Goal: Task Accomplishment & Management: Complete application form

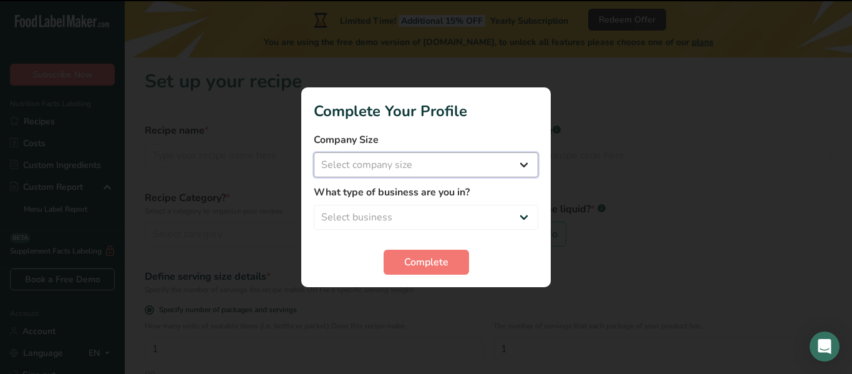
click at [483, 167] on select "Select company size Fewer than 10 Employees 10 to 50 Employees 51 to 500 Employ…" at bounding box center [426, 164] width 225 height 25
select select "1"
click at [314, 152] on select "Select company size Fewer than 10 Employees 10 to 50 Employees 51 to 500 Employ…" at bounding box center [426, 164] width 225 height 25
click at [474, 190] on label "What type of business are you in?" at bounding box center [426, 192] width 225 height 15
click at [465, 210] on select "Select business Packaged Food Manufacturer Restaurant & Cafe Bakery Meal Plans …" at bounding box center [426, 217] width 225 height 25
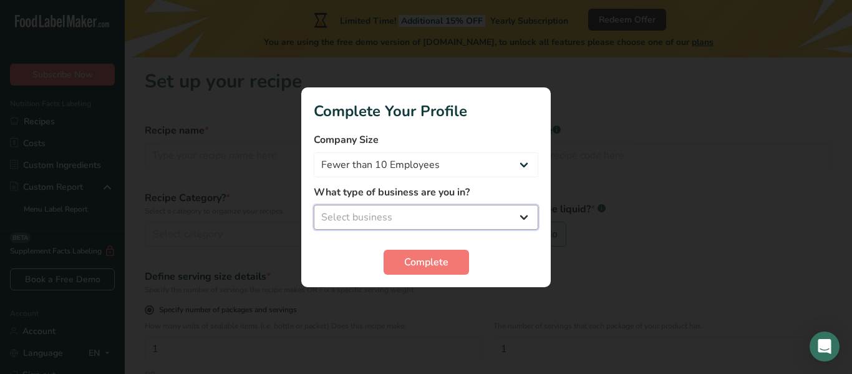
select select "3"
click at [314, 205] on select "Select business Packaged Food Manufacturer Restaurant & Cafe Bakery Meal Plans …" at bounding box center [426, 217] width 225 height 25
click at [469, 276] on section "Complete Your Profile Company Size Fewer than 10 Employees 10 to 50 Employees 5…" at bounding box center [425, 187] width 249 height 200
click at [462, 269] on button "Complete" at bounding box center [426, 261] width 85 height 25
click at [455, 264] on div "Complete" at bounding box center [426, 261] width 225 height 25
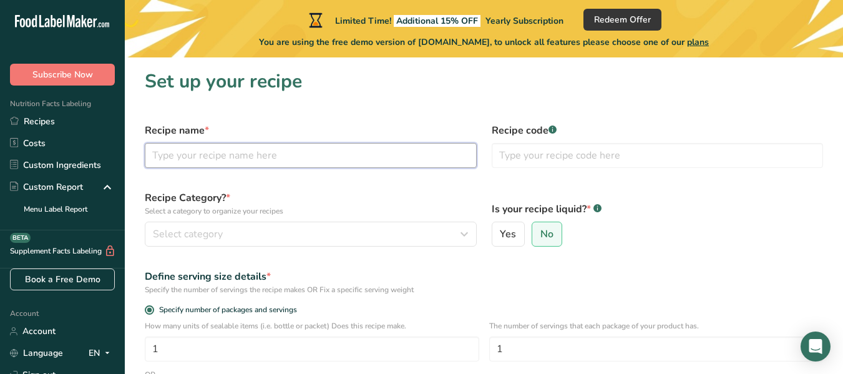
click at [279, 150] on input "text" at bounding box center [311, 155] width 332 height 25
type input "Cinnamon Rolls"
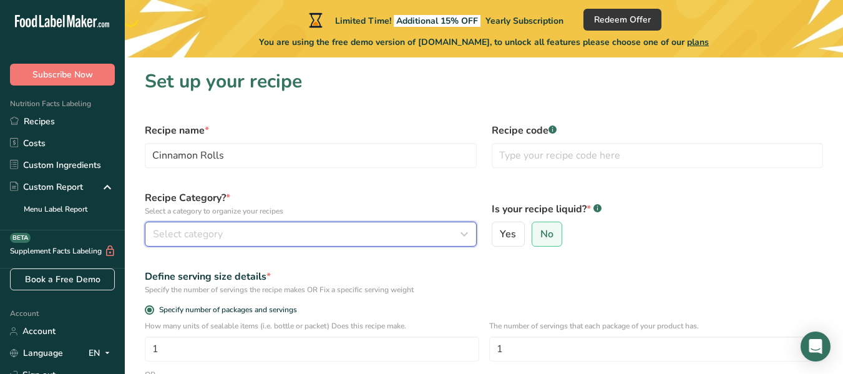
click at [316, 231] on div "Select category" at bounding box center [307, 233] width 308 height 15
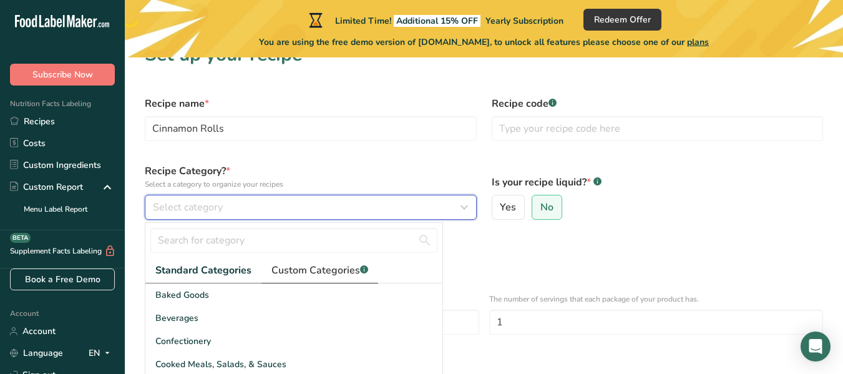
scroll to position [42, 0]
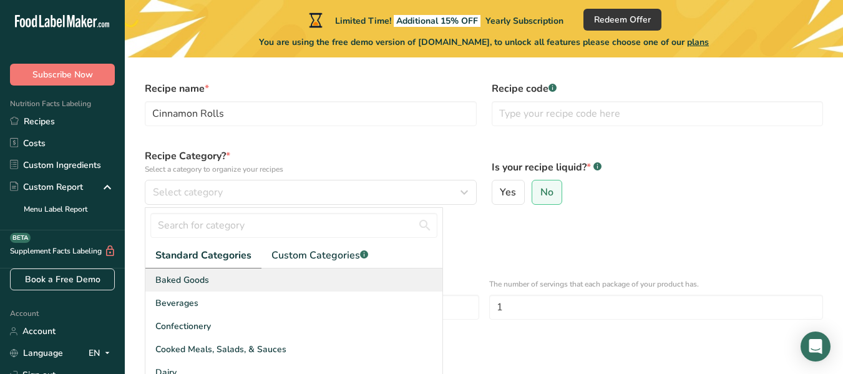
click at [190, 279] on span "Baked Goods" at bounding box center [182, 279] width 54 height 13
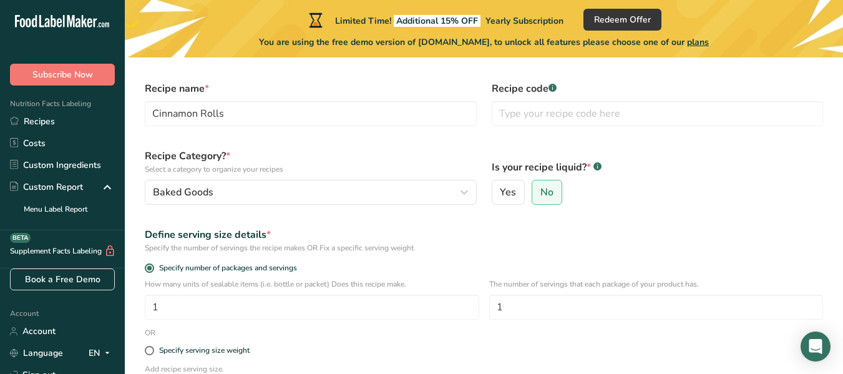
click at [509, 245] on div "Specify the number of servings the recipe makes OR Fix a specific serving weight" at bounding box center [484, 247] width 678 height 11
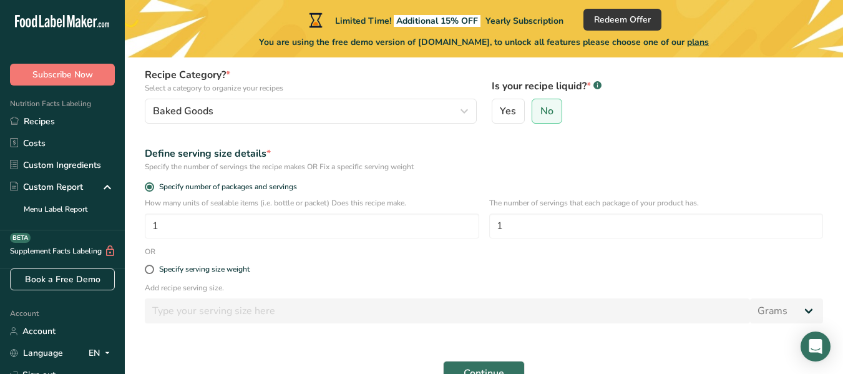
scroll to position [125, 0]
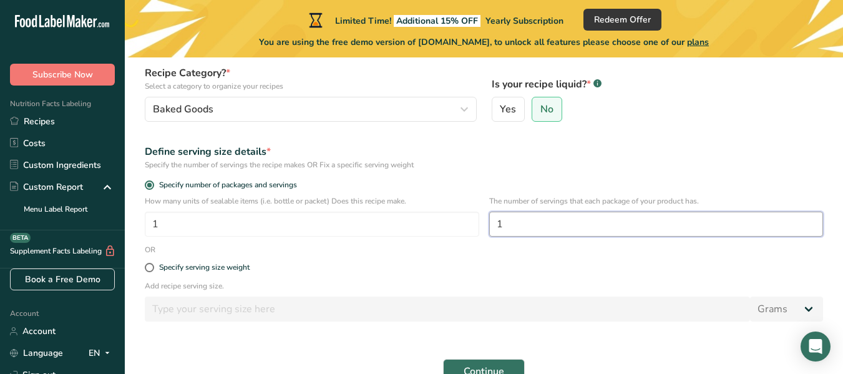
click at [552, 229] on input "1" at bounding box center [656, 223] width 334 height 25
